Goal: Register for event/course

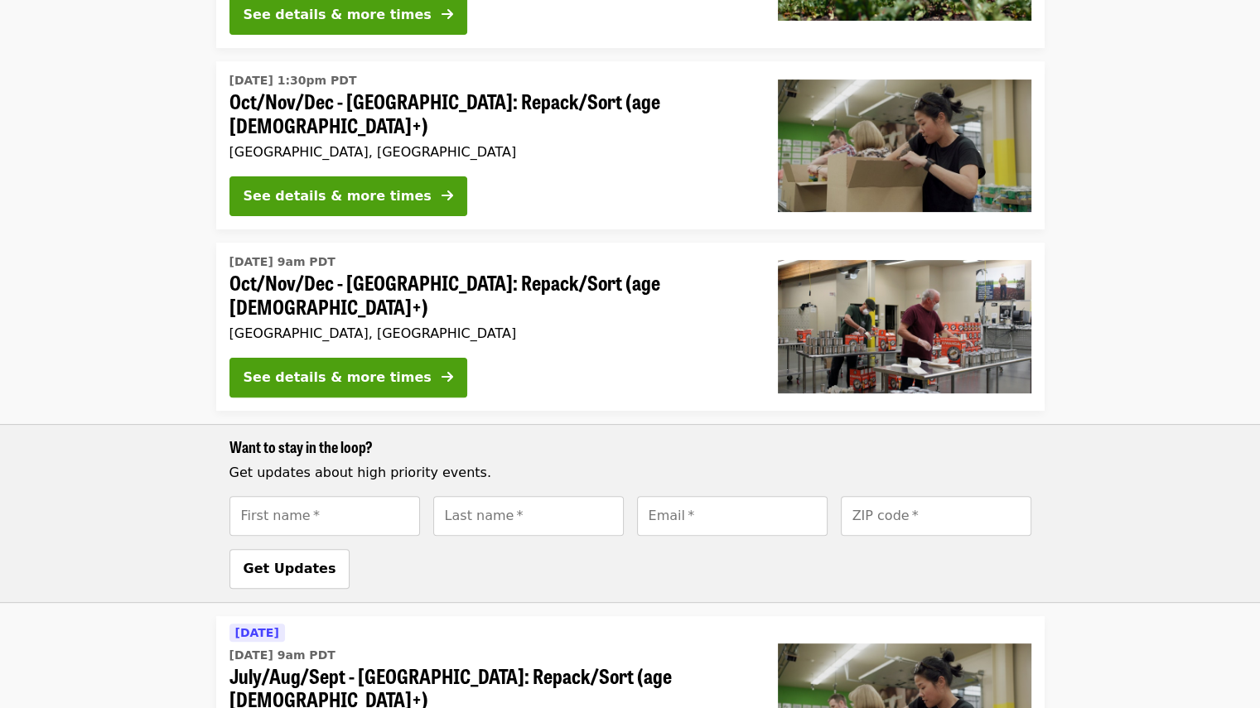
scroll to position [427, 0]
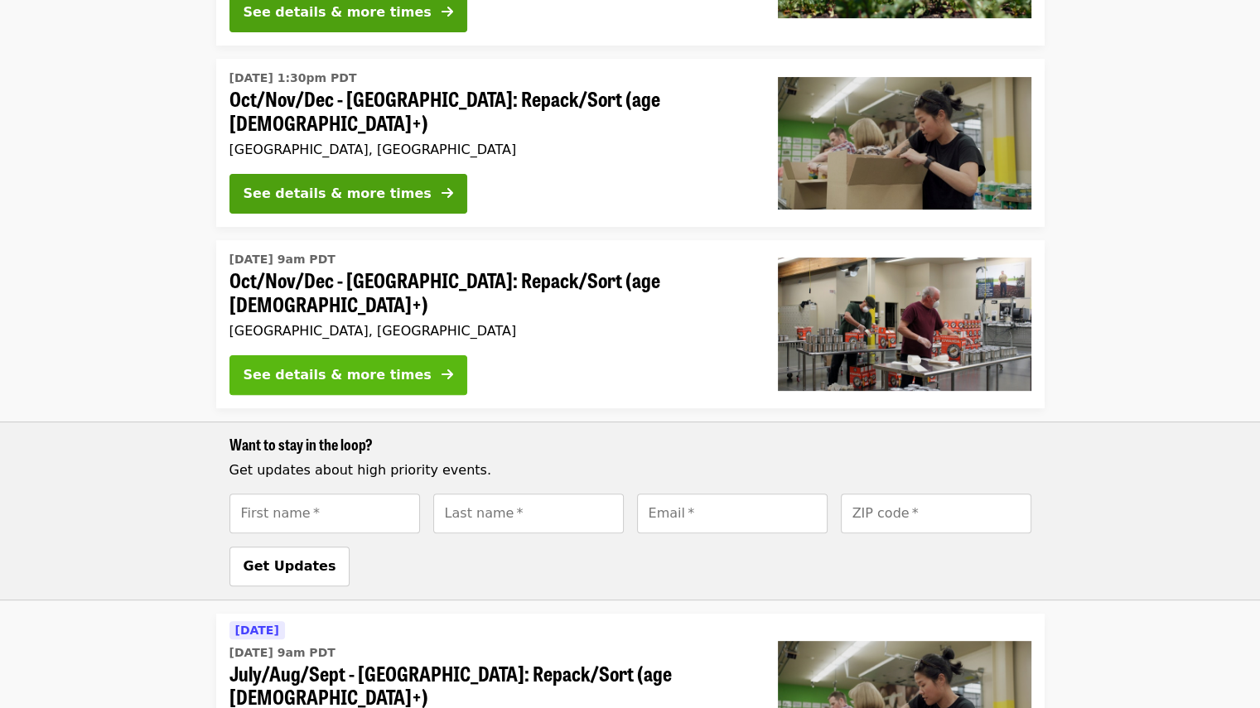
click at [343, 365] on div "See details & more times" at bounding box center [338, 375] width 188 height 20
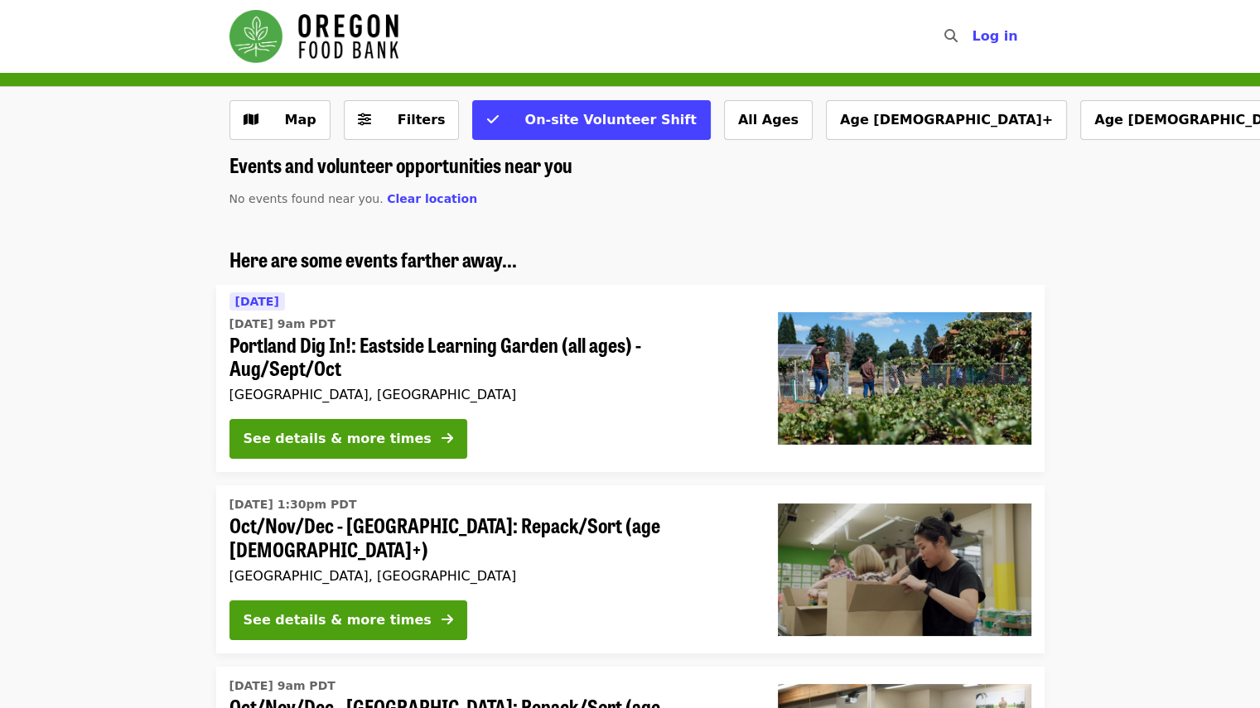
scroll to position [427, 0]
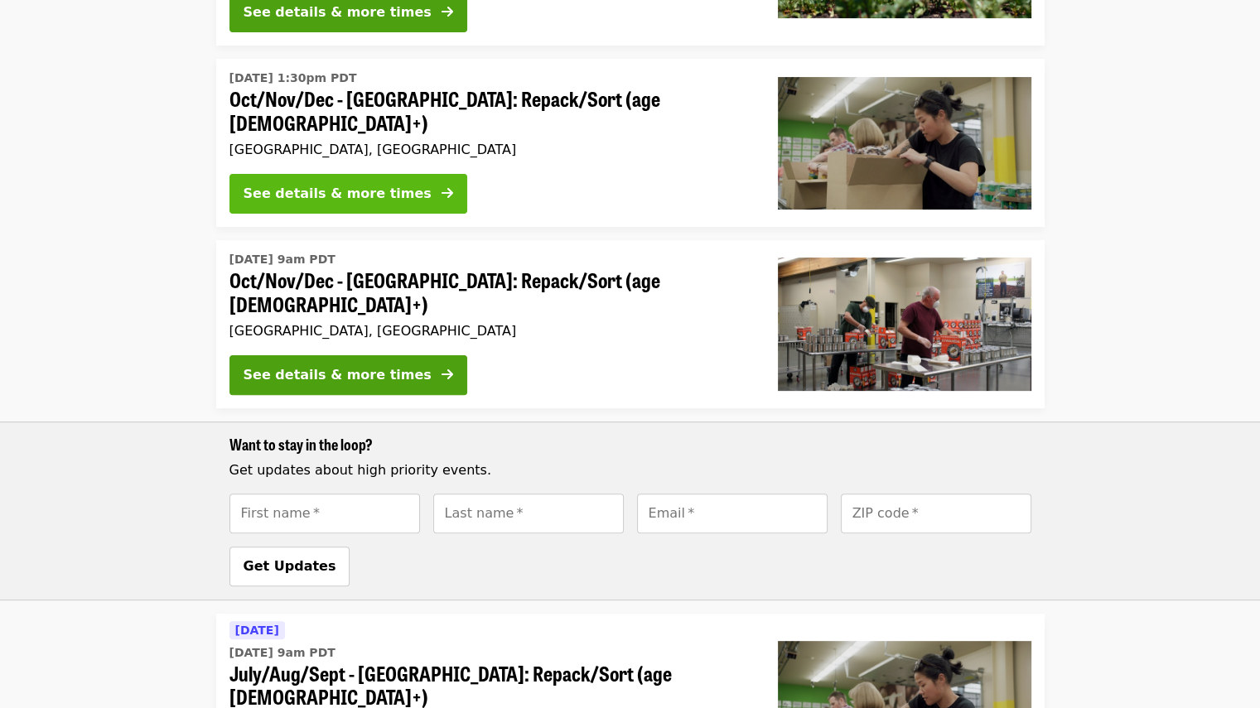
click at [330, 185] on div "See details & more times" at bounding box center [338, 194] width 188 height 20
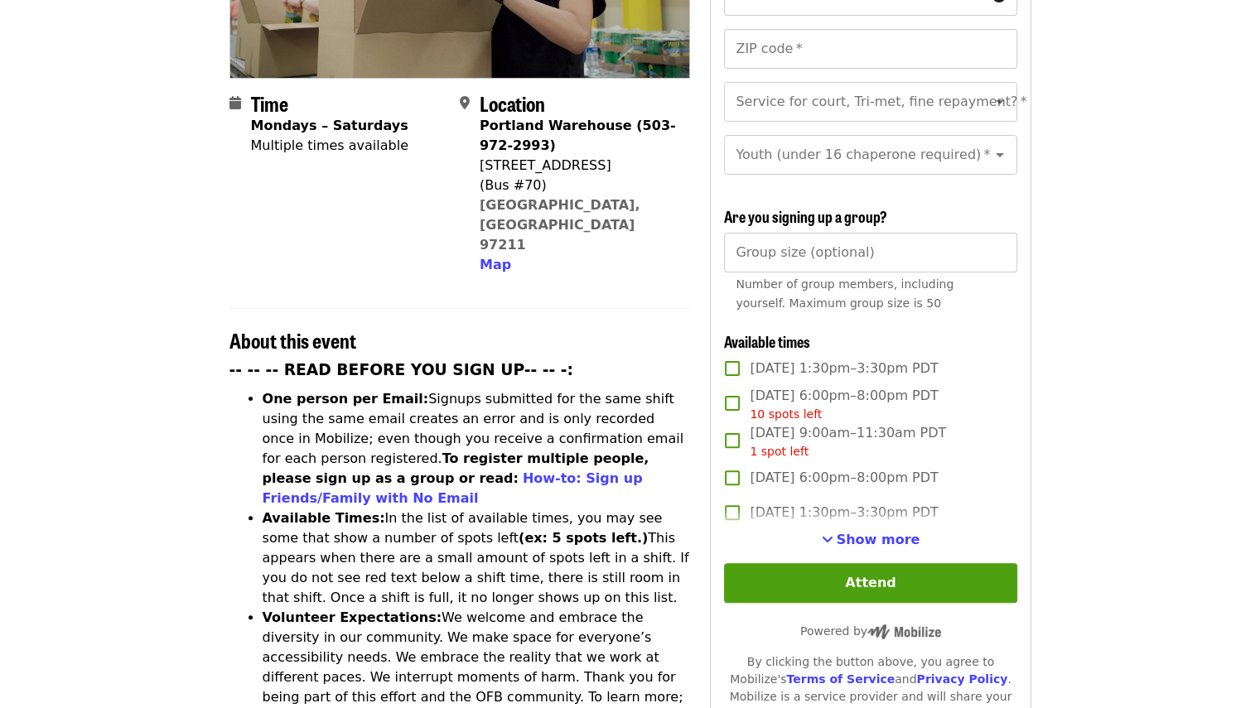
scroll to position [355, 0]
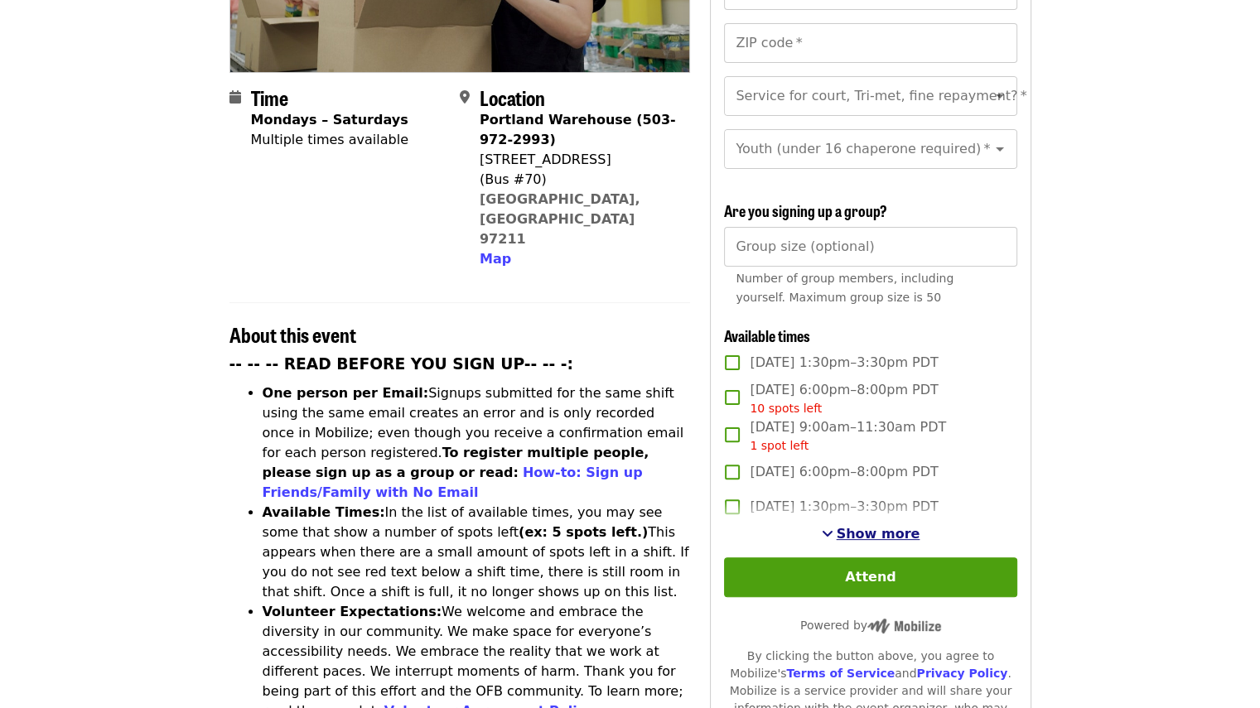
click at [861, 533] on span "Show more" at bounding box center [879, 534] width 84 height 16
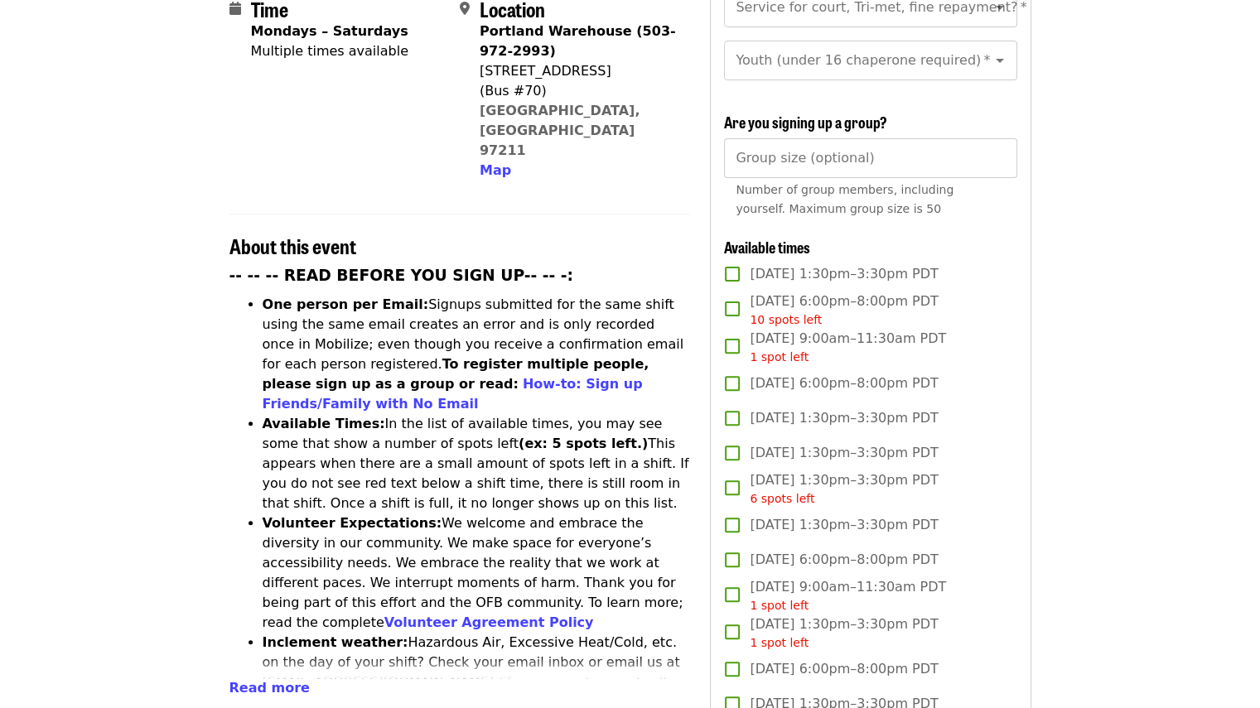
scroll to position [0, 0]
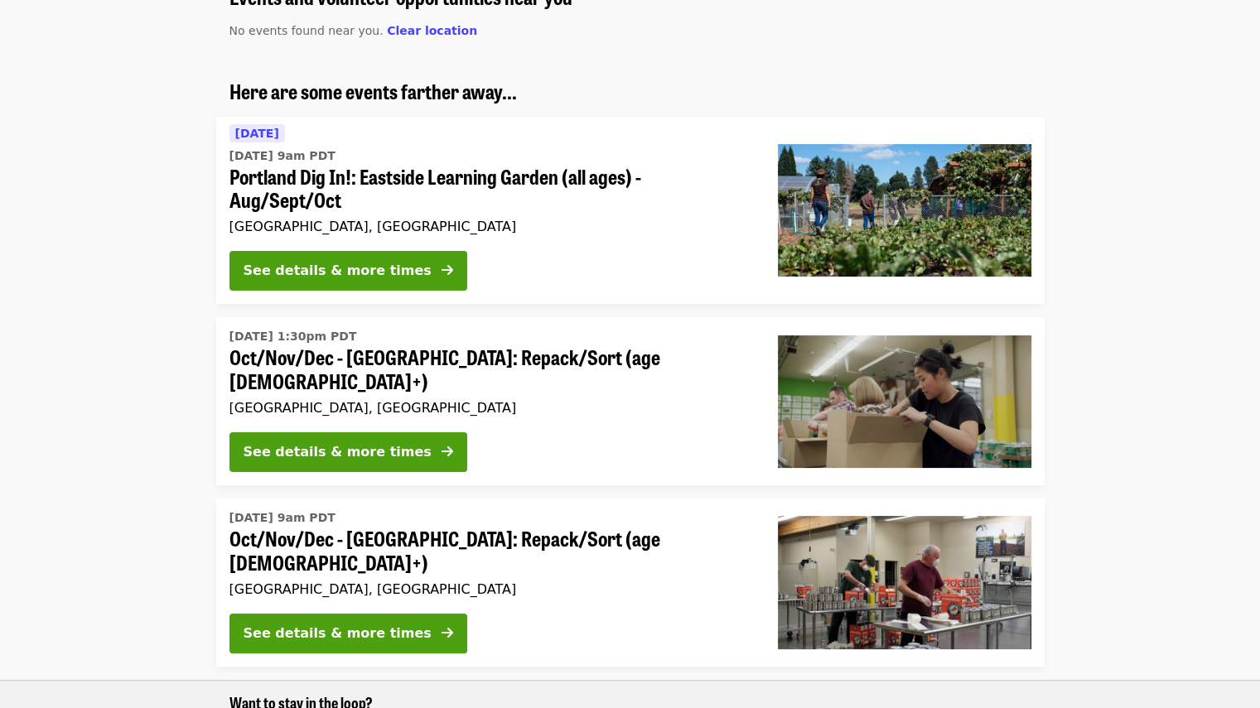
scroll to position [166, 0]
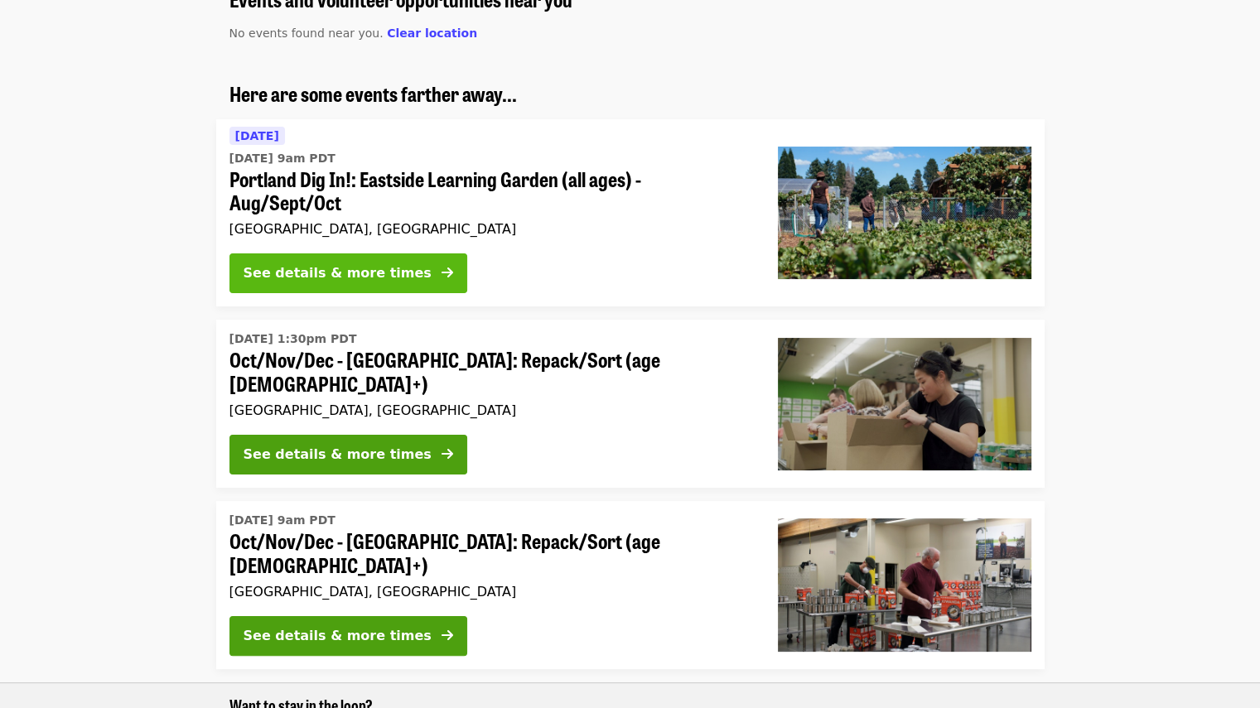
click at [330, 274] on div "See details & more times" at bounding box center [338, 273] width 188 height 20
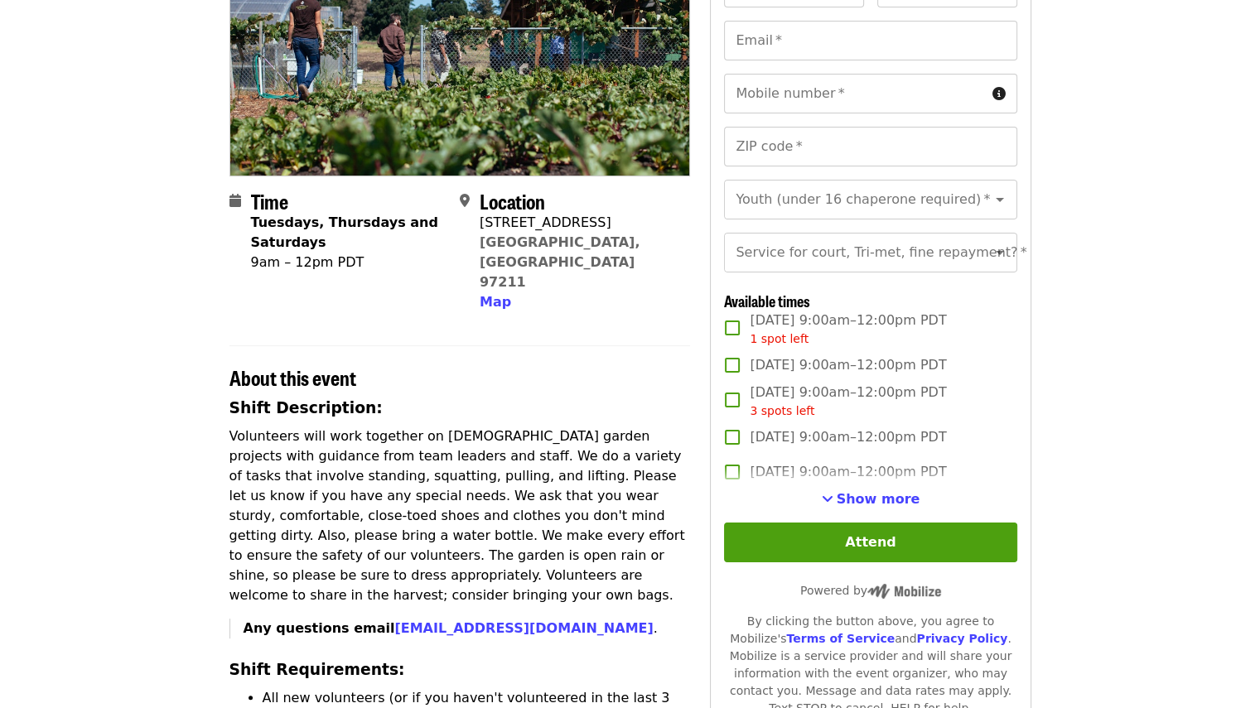
scroll to position [281, 0]
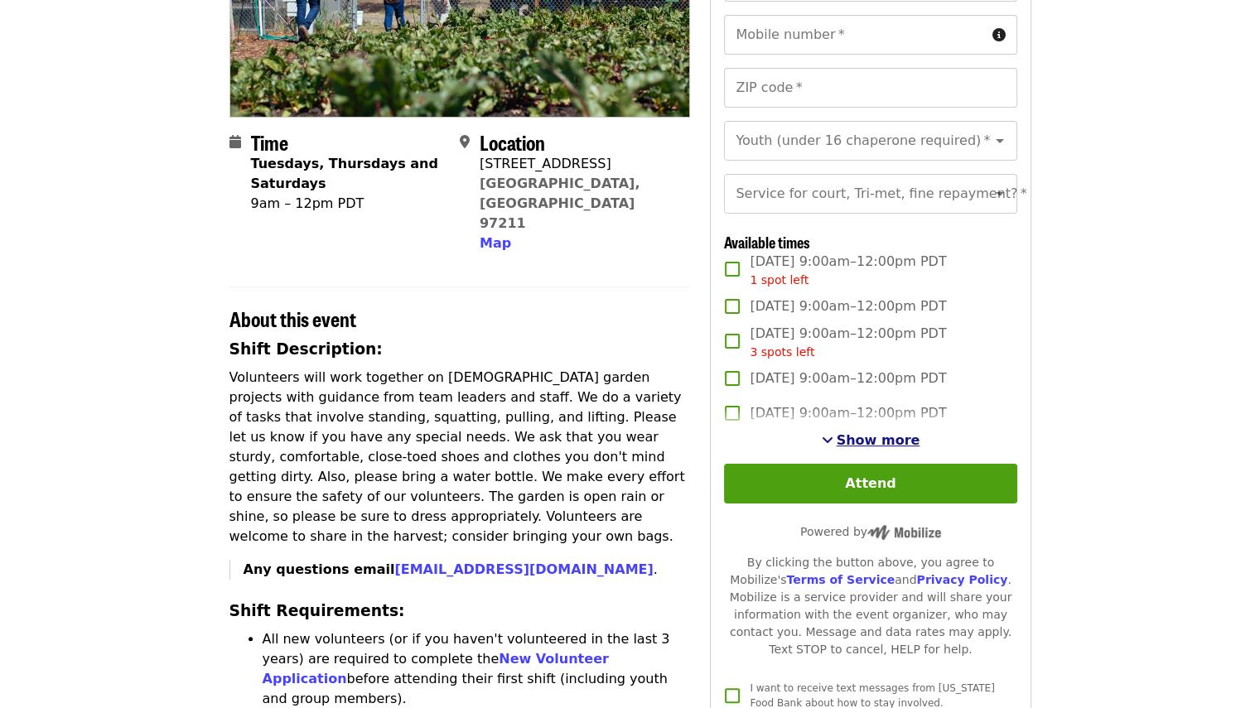
click at [878, 448] on span "Show more" at bounding box center [879, 441] width 84 height 16
